Goal: Check status: Check status

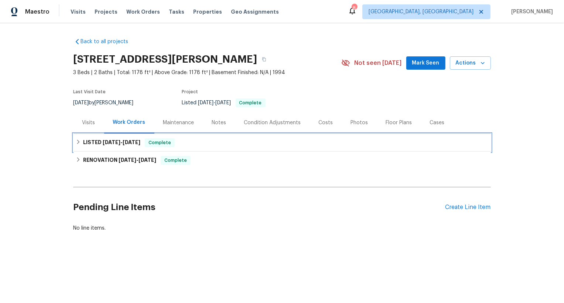
click at [176, 142] on div "LISTED [DATE] - [DATE] Complete" at bounding box center [282, 142] width 413 height 9
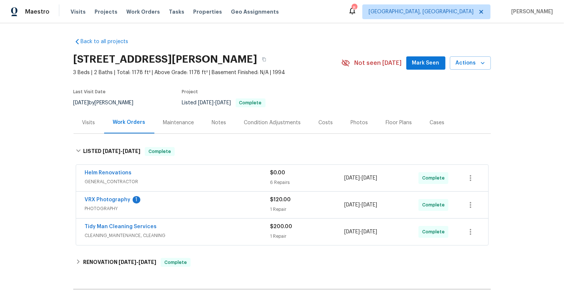
click at [181, 253] on div "Back to all projects [STREET_ADDRESS][PERSON_NAME] 3 Beds | 2 Baths | Total: 11…" at bounding box center [281, 186] width 417 height 308
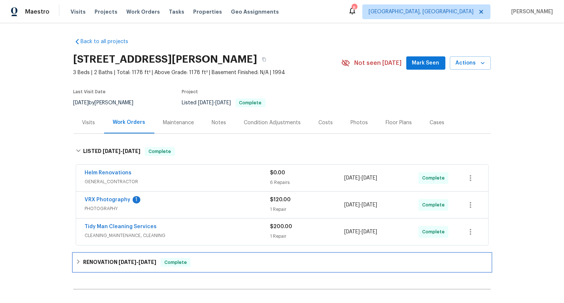
click at [181, 259] on span "Complete" at bounding box center [175, 262] width 28 height 7
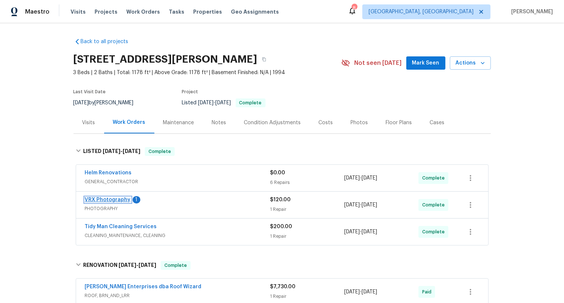
click at [121, 200] on link "VRX Photography" at bounding box center [108, 200] width 46 height 5
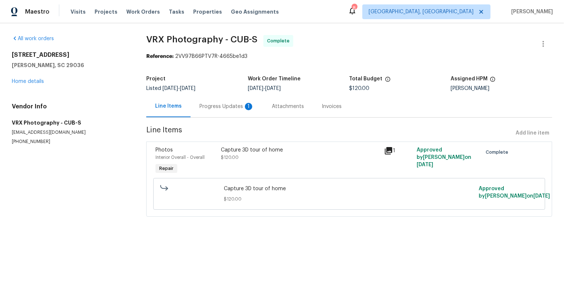
click at [216, 114] on div "Progress Updates 1" at bounding box center [226, 107] width 72 height 22
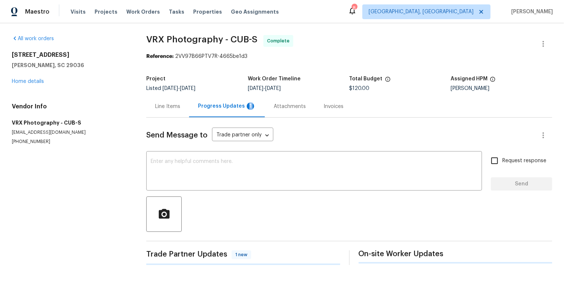
click at [216, 114] on div "Progress Updates 1" at bounding box center [227, 107] width 76 height 22
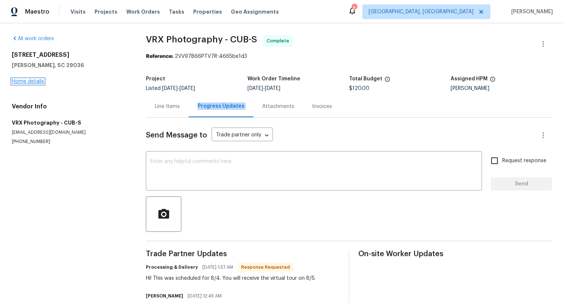
click at [43, 83] on link "Home details" at bounding box center [28, 81] width 32 height 5
